Goal: Information Seeking & Learning: Find specific fact

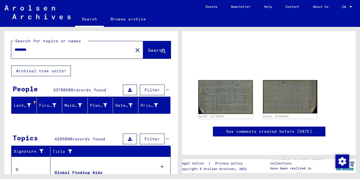
scroll to position [44, 0]
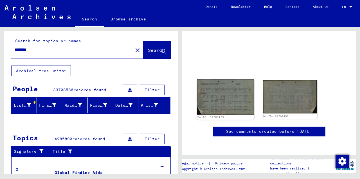
click at [211, 79] on img at bounding box center [225, 97] width 57 height 36
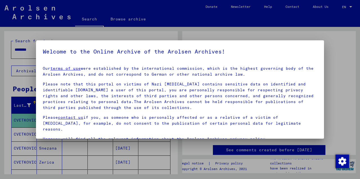
scroll to position [46, 0]
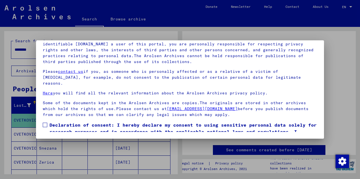
click at [46, 123] on span at bounding box center [45, 125] width 4 height 4
click at [336, 72] on div at bounding box center [180, 89] width 360 height 179
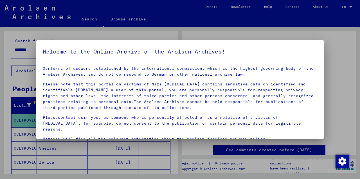
click at [336, 72] on div at bounding box center [180, 89] width 360 height 179
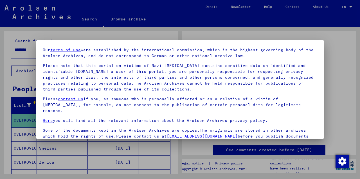
scroll to position [46, 0]
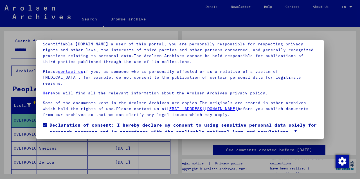
click at [340, 121] on div at bounding box center [180, 89] width 360 height 179
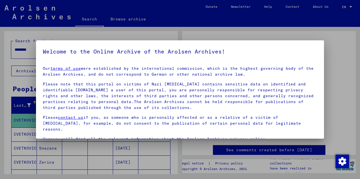
click at [347, 63] on div at bounding box center [180, 89] width 360 height 179
click at [342, 73] on div at bounding box center [180, 89] width 360 height 179
click at [357, 47] on div at bounding box center [180, 89] width 360 height 179
click at [331, 41] on div at bounding box center [180, 89] width 360 height 179
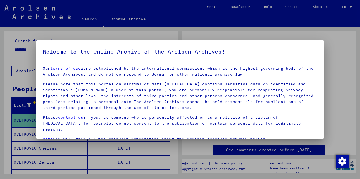
click at [41, 161] on div at bounding box center [180, 89] width 360 height 179
click at [44, 154] on div at bounding box center [180, 89] width 360 height 179
click at [64, 69] on link "terms of use" at bounding box center [65, 68] width 30 height 5
click at [341, 36] on div at bounding box center [180, 89] width 360 height 179
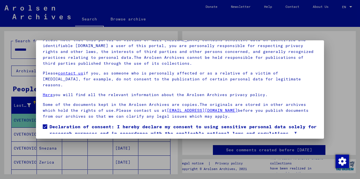
scroll to position [46, 0]
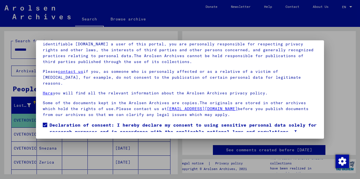
click at [306, 128] on span "Declaration of consent: I hereby declare my consent to using sensitive personal…" at bounding box center [182, 135] width 267 height 27
click at [45, 123] on span at bounding box center [45, 125] width 4 height 4
drag, startPoint x: 324, startPoint y: 85, endPoint x: 324, endPoint y: 100, distance: 15.8
click at [324, 100] on div at bounding box center [180, 89] width 360 height 179
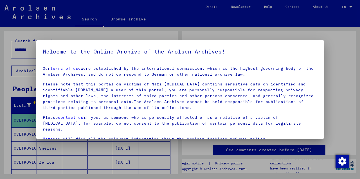
click at [338, 68] on div at bounding box center [180, 89] width 360 height 179
click at [339, 67] on div at bounding box center [180, 89] width 360 height 179
click at [46, 137] on link "Here" at bounding box center [48, 139] width 10 height 5
click at [337, 53] on div at bounding box center [180, 89] width 360 height 179
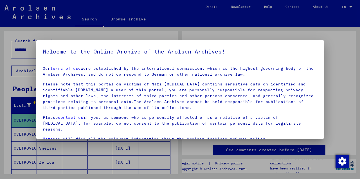
click at [134, 158] on div at bounding box center [180, 89] width 360 height 179
click at [135, 158] on div at bounding box center [180, 89] width 360 height 179
drag, startPoint x: 137, startPoint y: 158, endPoint x: 233, endPoint y: 143, distance: 97.2
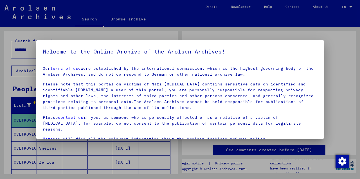
click at [142, 157] on div at bounding box center [180, 89] width 360 height 179
click at [264, 137] on p "Here you will find all the relevant information about the Arolsen Archives priv…" at bounding box center [180, 140] width 274 height 6
drag, startPoint x: 305, startPoint y: 131, endPoint x: 332, endPoint y: 133, distance: 27.0
click at [306, 131] on div "Our terms of use were established by the international commission, which is the…" at bounding box center [180, 115] width 274 height 98
click at [332, 133] on div at bounding box center [180, 89] width 360 height 179
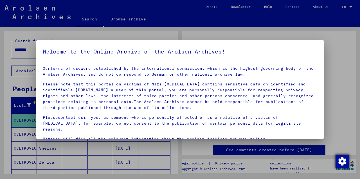
click at [342, 163] on img "Change consent" at bounding box center [341, 161] width 13 height 13
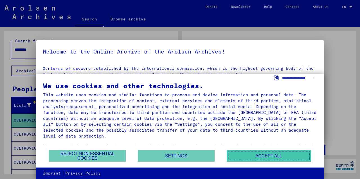
click at [256, 155] on button "Accept all" at bounding box center [268, 157] width 84 height 12
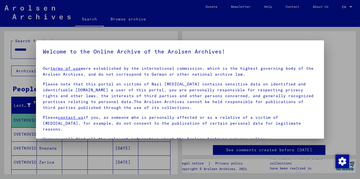
click at [162, 163] on div at bounding box center [180, 89] width 360 height 179
click at [160, 163] on div at bounding box center [180, 89] width 360 height 179
click at [20, 117] on div at bounding box center [180, 89] width 360 height 179
drag, startPoint x: 178, startPoint y: 67, endPoint x: 181, endPoint y: 64, distance: 4.4
click at [179, 67] on p "Our terms of use were established by the international commission, which is the…" at bounding box center [180, 72] width 274 height 12
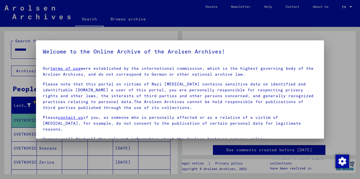
click at [113, 53] on h5 "Welcome to the Online Archive of the Arolsen Archives!" at bounding box center [180, 51] width 274 height 9
click at [75, 70] on link "terms of use" at bounding box center [65, 68] width 30 height 5
